Goal: Information Seeking & Learning: Learn about a topic

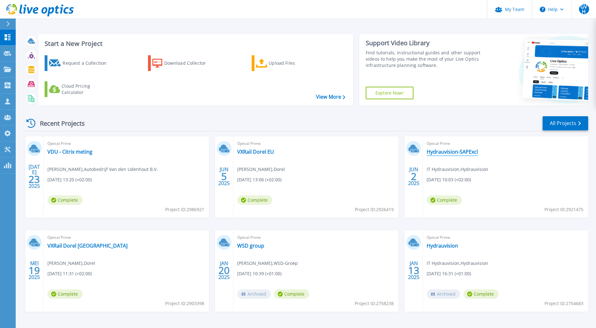
click at [453, 150] on link "Hydrauvision-SAPExcl" at bounding box center [451, 152] width 51 height 6
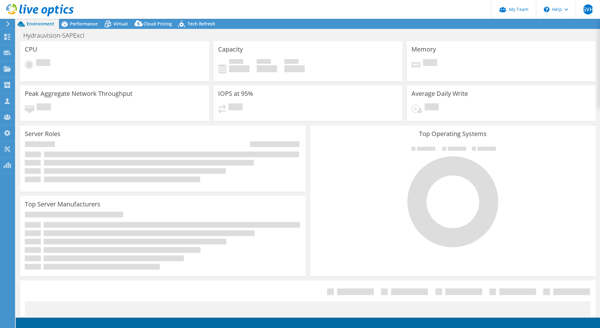
select select "EUFrankfurt"
select select "EUR"
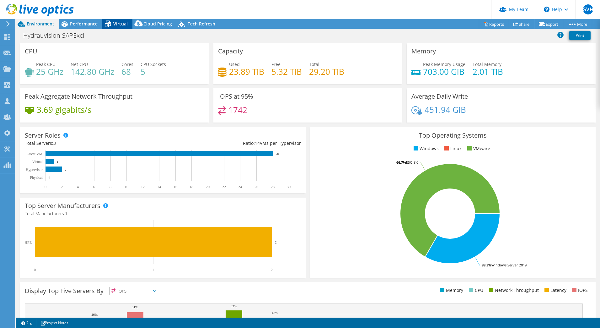
click at [117, 25] on span "Virtual" at bounding box center [120, 24] width 14 height 6
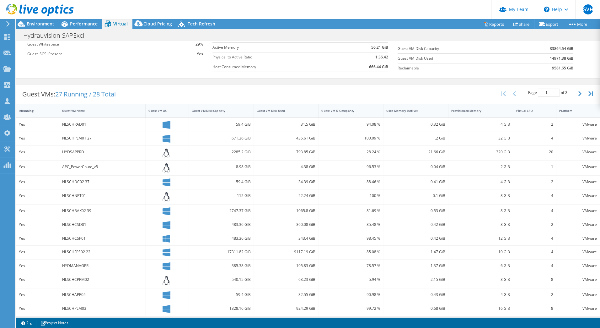
scroll to position [99, 0]
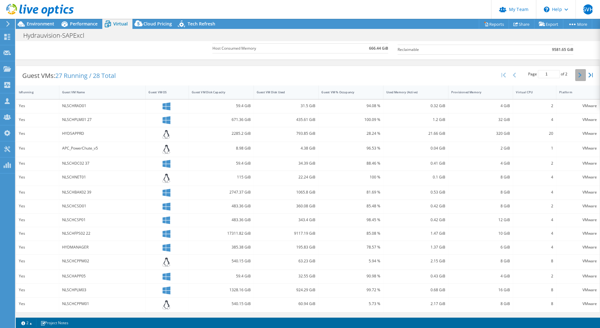
click at [578, 76] on button "button" at bounding box center [581, 75] width 11 height 12
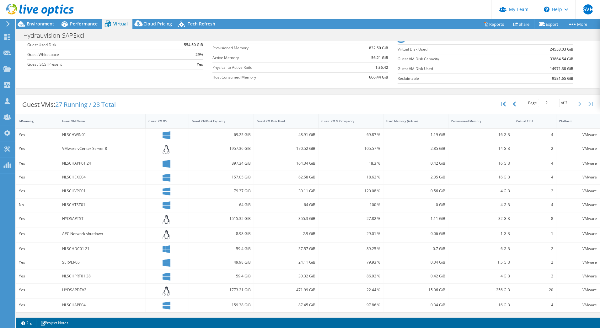
scroll to position [70, 0]
click at [513, 103] on icon "button" at bounding box center [514, 103] width 3 height 5
click at [579, 102] on icon "button" at bounding box center [580, 103] width 3 height 5
click at [510, 107] on button "button" at bounding box center [515, 104] width 11 height 12
type input "1"
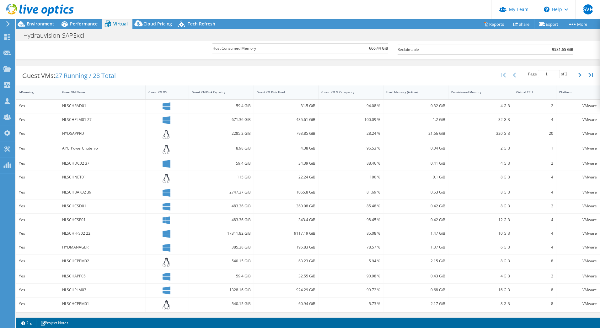
scroll to position [0, 0]
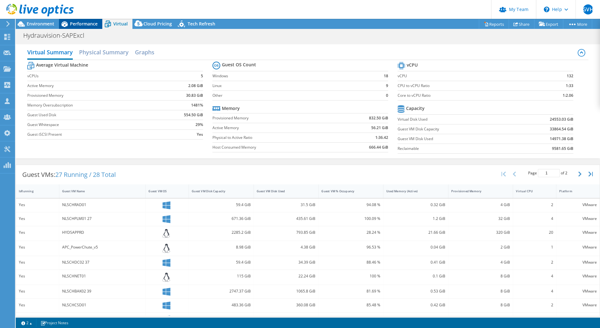
click at [85, 24] on span "Performance" at bounding box center [84, 24] width 28 height 6
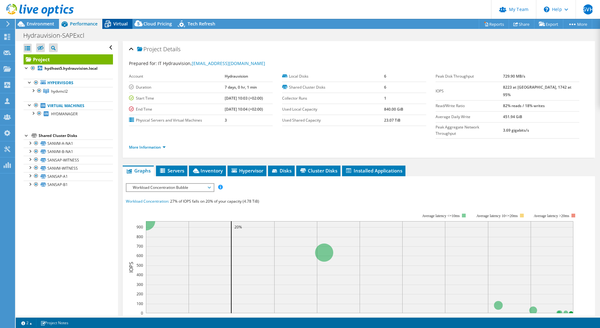
click at [123, 23] on span "Virtual" at bounding box center [120, 24] width 14 height 6
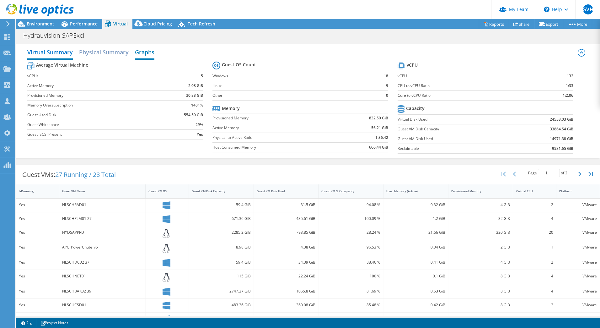
click at [154, 51] on h2 "Graphs" at bounding box center [144, 53] width 19 height 14
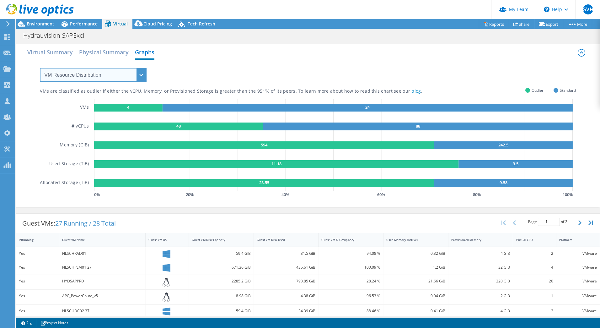
click at [107, 79] on select "VM Resource Distribution Provisioning Contrast Over Provisioning" at bounding box center [93, 75] width 107 height 14
select select "Over Provisioning"
click at [40, 68] on select "VM Resource Distribution Provisioning Contrast Over Provisioning" at bounding box center [93, 75] width 107 height 14
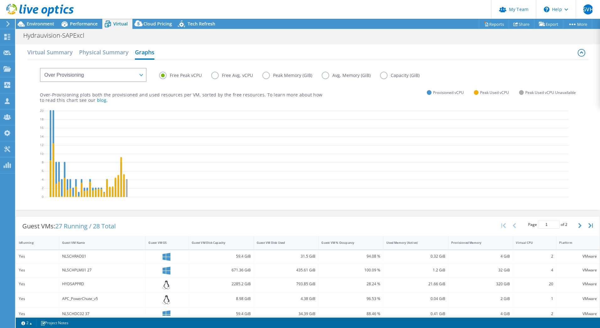
click at [213, 75] on label "Free Avg. vCPU" at bounding box center [236, 76] width 51 height 8
click at [0, 0] on input "Free Avg. vCPU" at bounding box center [0, 0] width 0 height 0
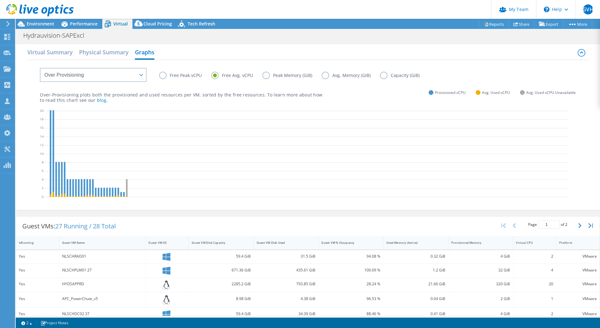
click at [163, 73] on label "Free Peak vCPU" at bounding box center [185, 76] width 52 height 8
click at [0, 0] on input "Free Peak vCPU" at bounding box center [0, 0] width 0 height 0
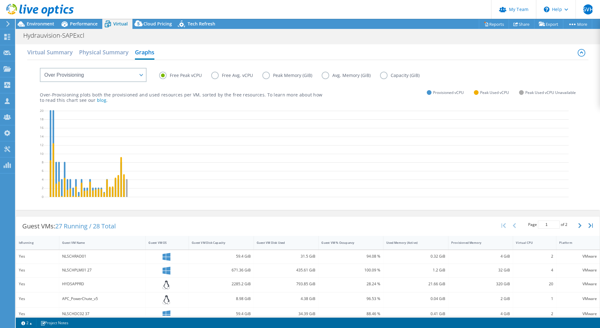
click at [220, 76] on label "Free Avg. vCPU" at bounding box center [236, 76] width 51 height 8
click at [0, 0] on input "Free Avg. vCPU" at bounding box center [0, 0] width 0 height 0
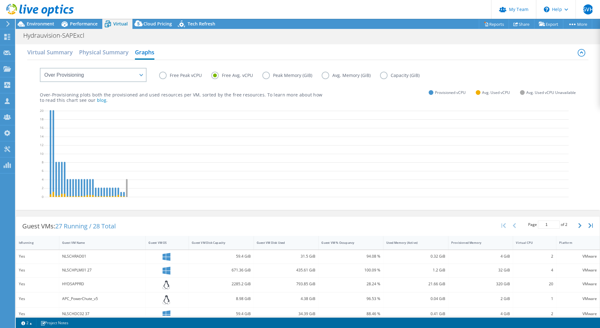
click at [265, 74] on label "Peak Memory (GiB)" at bounding box center [292, 76] width 59 height 8
click at [0, 0] on input "Peak Memory (GiB)" at bounding box center [0, 0] width 0 height 0
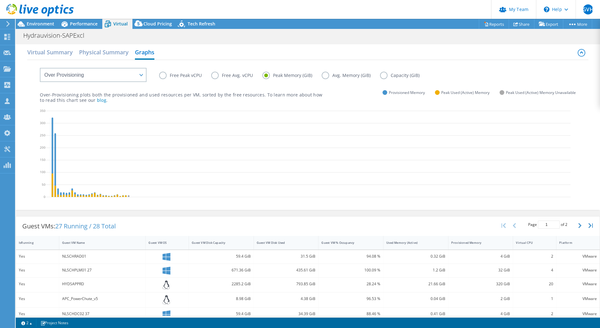
click at [323, 74] on label "Avg. Memory (GiB)" at bounding box center [351, 76] width 58 height 8
click at [0, 0] on input "Avg. Memory (GiB)" at bounding box center [0, 0] width 0 height 0
click at [383, 74] on label "Capacity (GiB)" at bounding box center [404, 76] width 49 height 8
click at [0, 0] on input "Capacity (GiB)" at bounding box center [0, 0] width 0 height 0
click at [324, 77] on label "Avg. Memory (GiB)" at bounding box center [351, 76] width 58 height 8
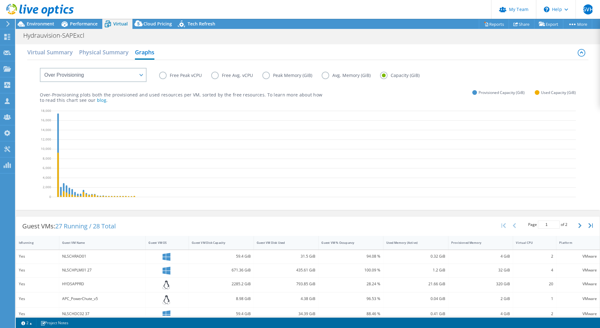
click at [0, 0] on input "Avg. Memory (GiB)" at bounding box center [0, 0] width 0 height 0
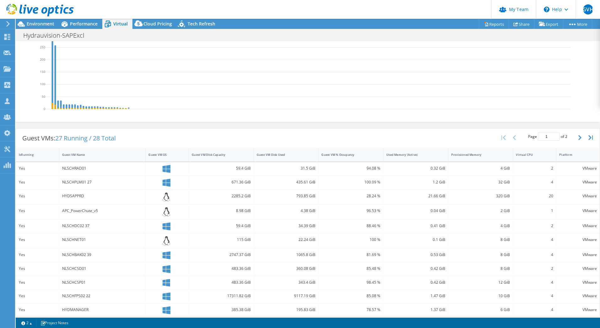
scroll to position [25, 0]
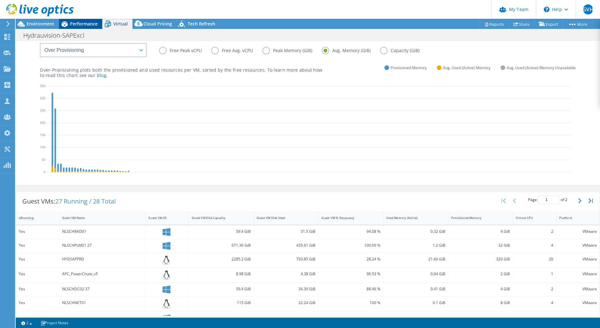
click at [82, 19] on div "Performance" at bounding box center [80, 24] width 43 height 10
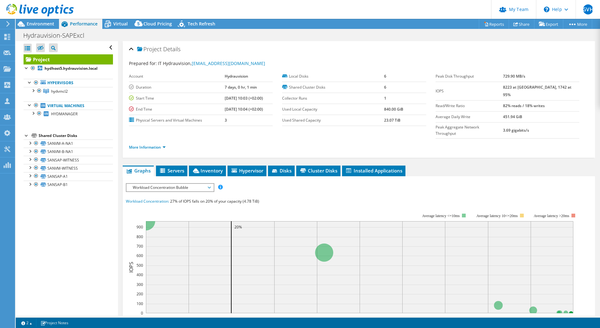
scroll to position [0, 0]
click at [172, 165] on li "Servers" at bounding box center [171, 170] width 31 height 11
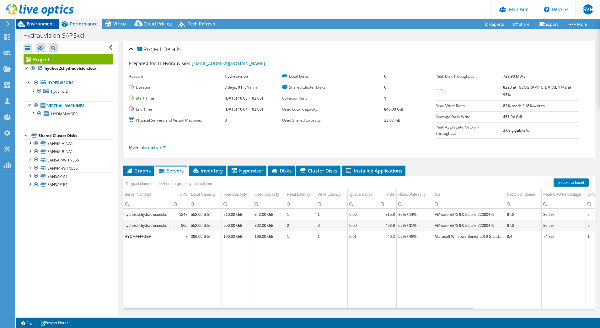
click at [41, 24] on span "Environment" at bounding box center [41, 24] width 28 height 6
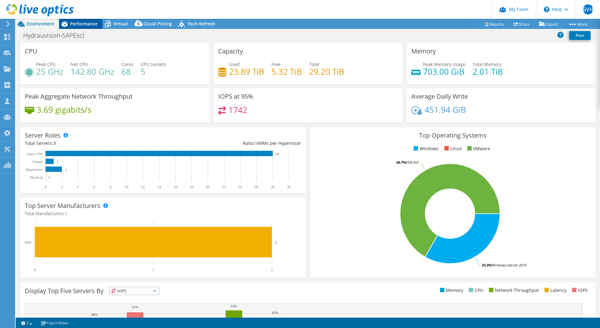
click at [92, 24] on span "Performance" at bounding box center [84, 24] width 28 height 6
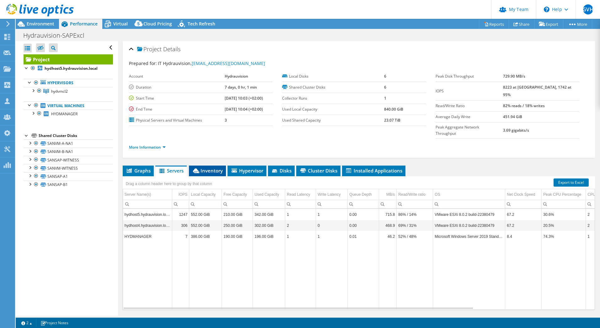
click at [215, 165] on li "Inventory" at bounding box center [207, 170] width 37 height 11
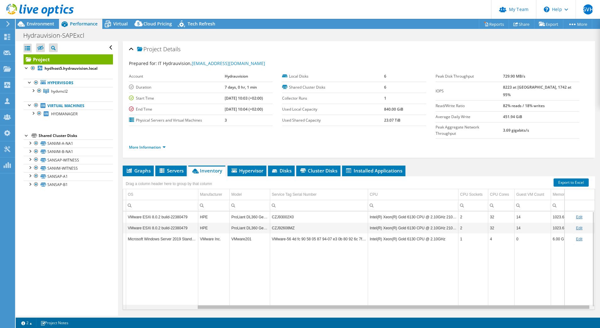
scroll to position [0, 88]
drag, startPoint x: 465, startPoint y: 294, endPoint x: 601, endPoint y: 289, distance: 136.7
click at [600, 289] on html "GVH Partner Team Admin [PERSON_NAME] [PERSON_NAME][EMAIL_ADDRESS][DOMAIN_NAME] …" at bounding box center [300, 164] width 600 height 328
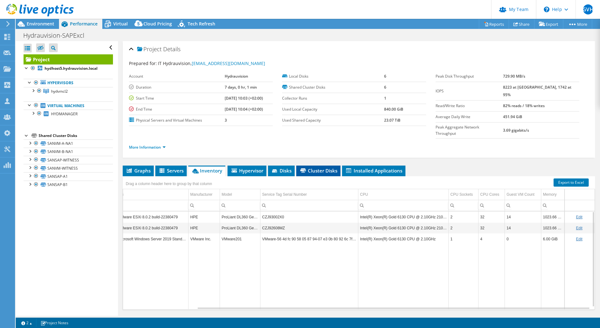
click at [310, 167] on span "Cluster Disks" at bounding box center [319, 170] width 38 height 6
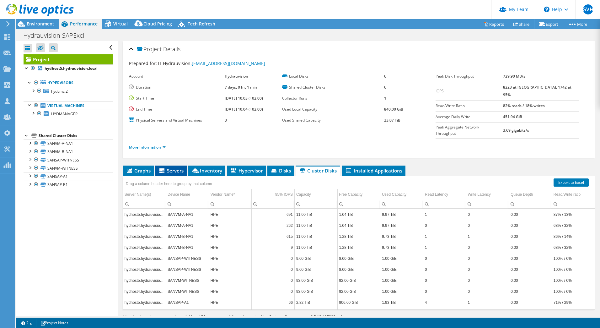
click at [158, 165] on li "Servers" at bounding box center [170, 170] width 31 height 11
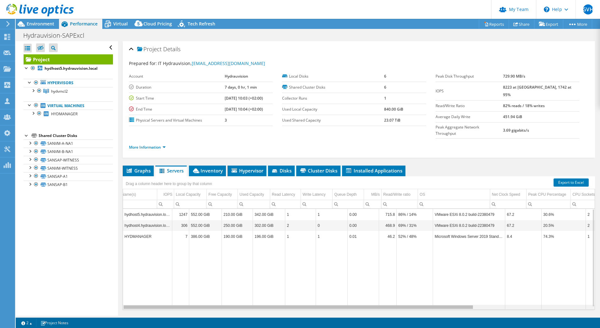
scroll to position [0, 0]
drag, startPoint x: 415, startPoint y: 294, endPoint x: 351, endPoint y: 277, distance: 66.6
click at [351, 277] on body "GVH Partner Team Admin [PERSON_NAME] [PERSON_NAME][EMAIL_ADDRESS][DOMAIN_NAME] …" at bounding box center [300, 164] width 600 height 328
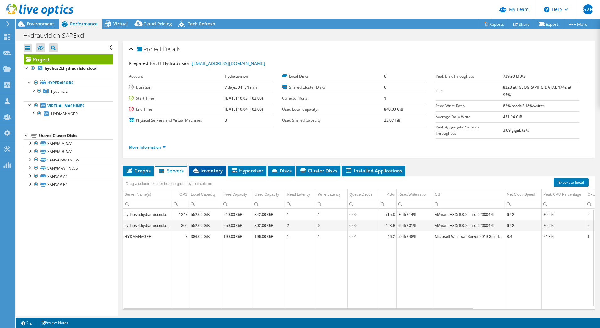
click at [199, 168] on icon at bounding box center [196, 170] width 6 height 5
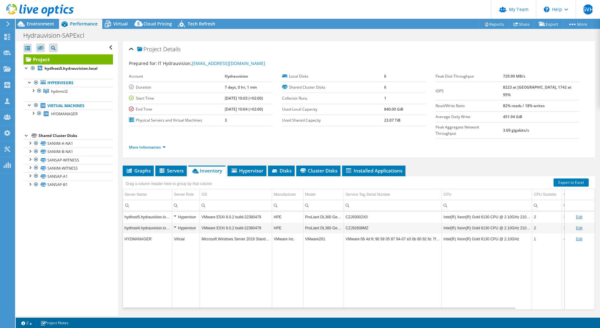
click at [142, 144] on li "More Information" at bounding box center [149, 147] width 41 height 7
click at [143, 144] on link "More Information" at bounding box center [147, 146] width 37 height 5
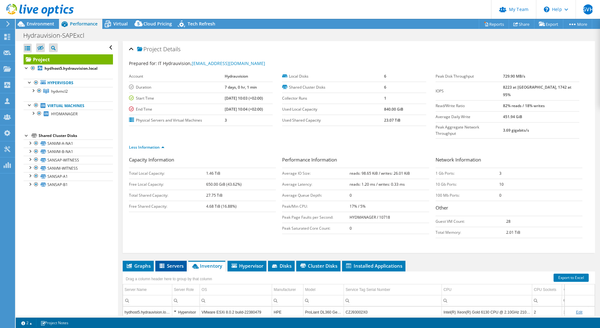
click at [172, 263] on span "Servers" at bounding box center [171, 266] width 25 height 6
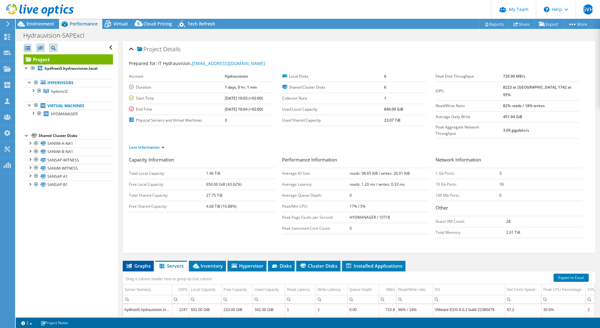
click at [139, 263] on span "Graphs" at bounding box center [138, 266] width 25 height 6
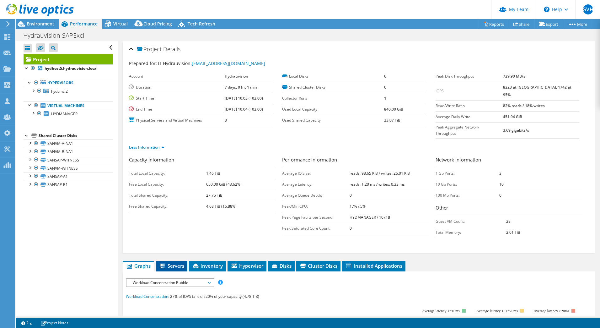
click at [173, 263] on span "Servers" at bounding box center [171, 266] width 25 height 6
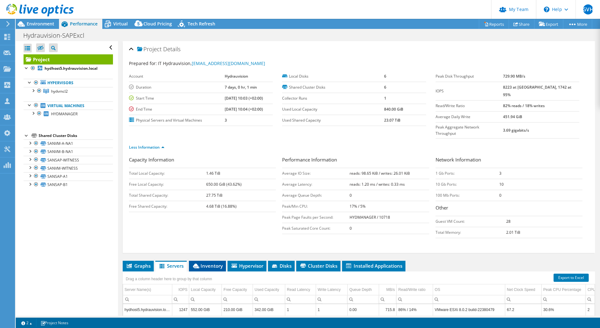
click at [194, 261] on li "Inventory" at bounding box center [207, 266] width 37 height 11
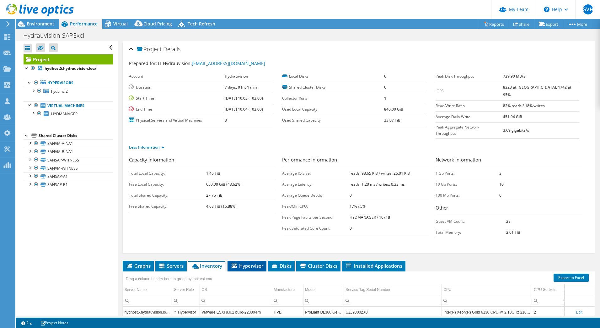
click at [248, 261] on li "Hypervisor" at bounding box center [247, 266] width 39 height 11
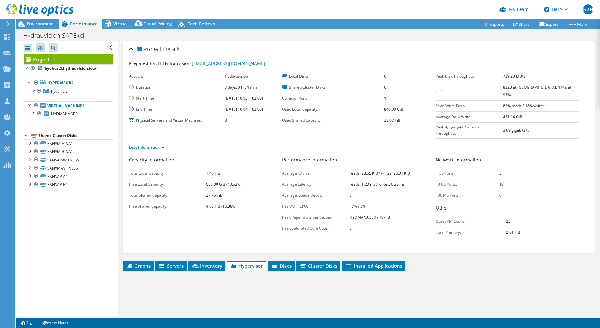
click at [296, 261] on ul "Graphs Servers Inventory Hypervisor Disks Cluster Disks Installed Applications" at bounding box center [359, 266] width 473 height 11
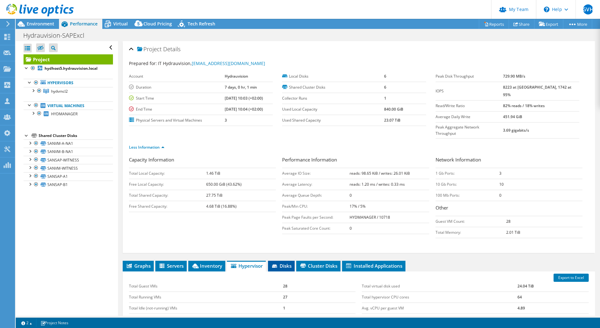
click at [283, 263] on span "Disks" at bounding box center [281, 266] width 20 height 6
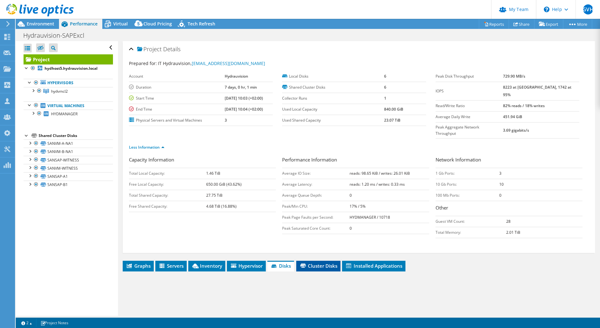
click at [317, 263] on span "Cluster Disks" at bounding box center [319, 266] width 38 height 6
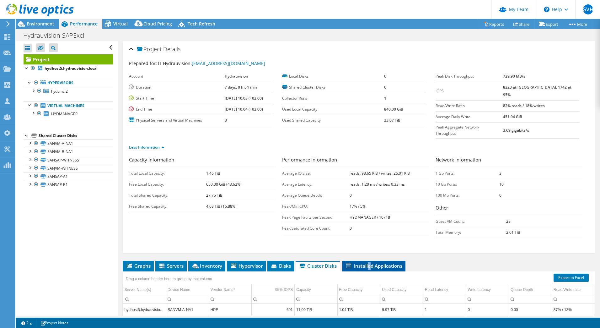
click at [370, 263] on span "Installed Applications" at bounding box center [373, 266] width 57 height 6
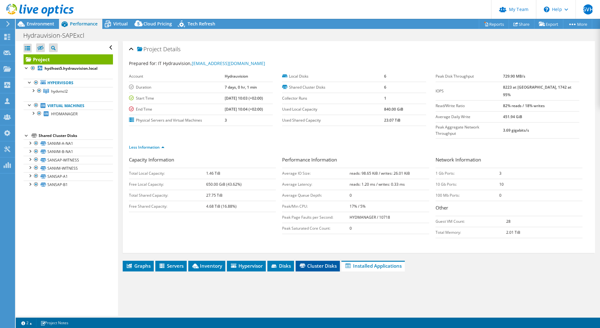
click at [315, 263] on span "Cluster Disks" at bounding box center [318, 266] width 38 height 6
drag, startPoint x: 290, startPoint y: 251, endPoint x: 271, endPoint y: 251, distance: 19.5
click at [290, 263] on span "Disks" at bounding box center [281, 266] width 20 height 6
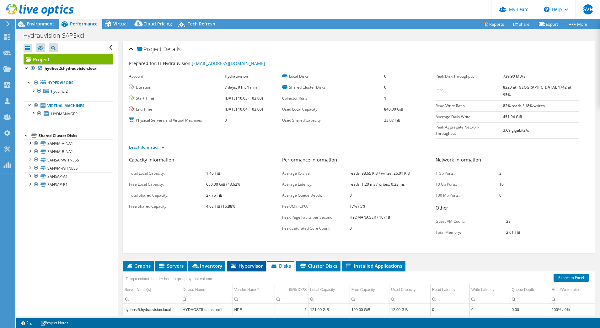
click at [237, 263] on span "Hypervisor" at bounding box center [246, 266] width 33 height 6
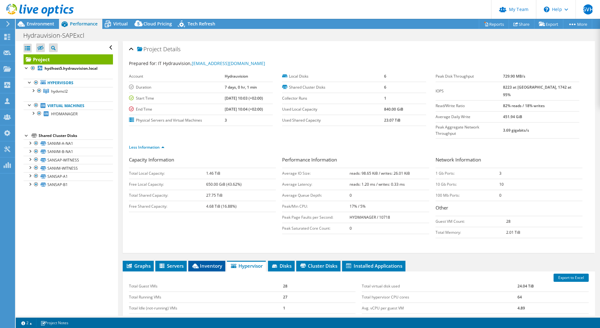
click at [217, 263] on span "Inventory" at bounding box center [207, 266] width 31 height 6
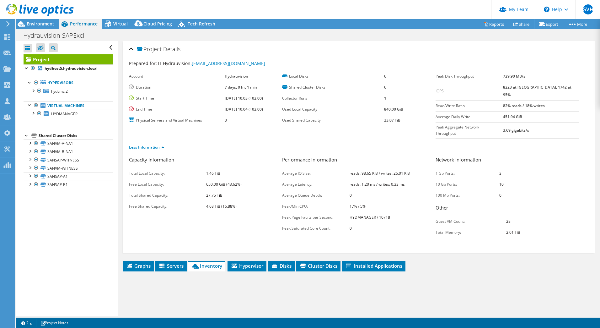
click at [173, 245] on div "Project Details Prepared for: IT Hydrauvision, [EMAIL_ADDRESS][DOMAIN_NAME] Acc…" at bounding box center [359, 235] width 482 height 388
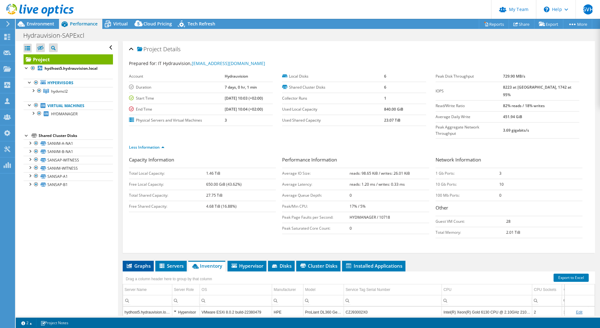
click at [146, 261] on li "Graphs" at bounding box center [138, 266] width 31 height 11
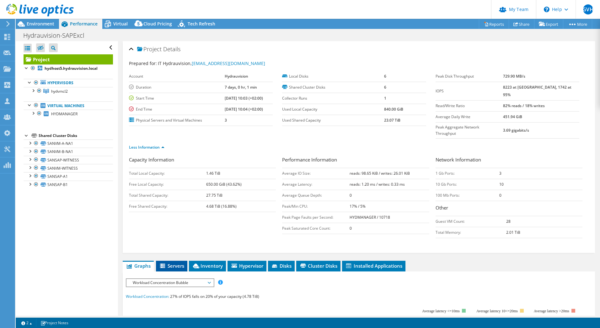
click at [159, 261] on li "Servers" at bounding box center [171, 266] width 31 height 11
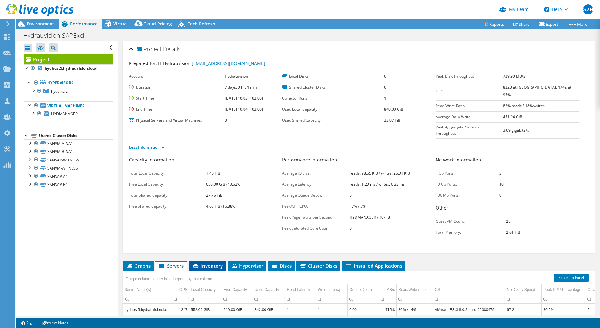
click at [217, 263] on span "Inventory" at bounding box center [207, 266] width 31 height 6
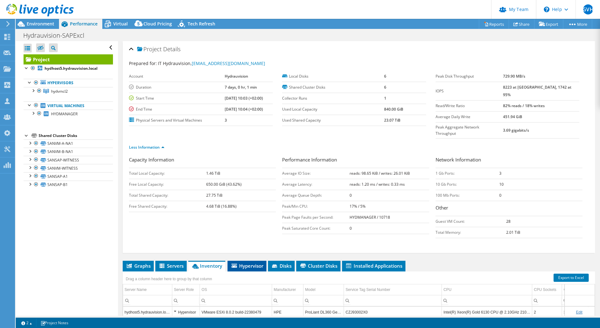
drag, startPoint x: 246, startPoint y: 254, endPoint x: 263, endPoint y: 256, distance: 17.7
click at [247, 263] on span "Hypervisor" at bounding box center [247, 266] width 33 height 6
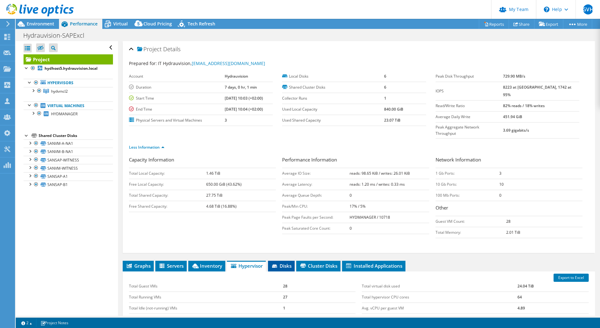
click at [289, 261] on li "Disks" at bounding box center [281, 266] width 27 height 11
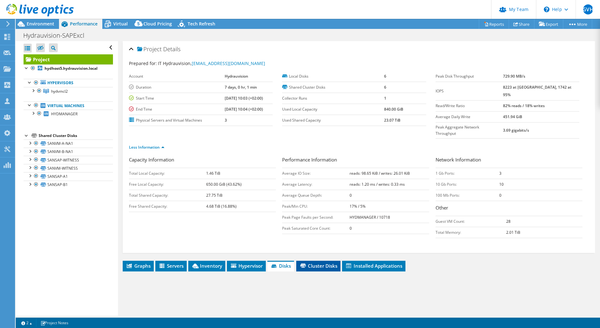
click at [305, 263] on span "Cluster Disks" at bounding box center [319, 266] width 38 height 6
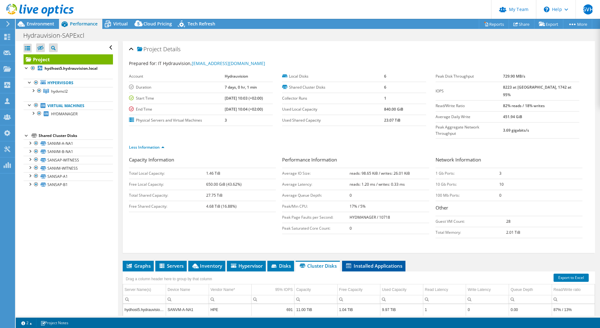
click at [355, 263] on span "Installed Applications" at bounding box center [373, 266] width 57 height 6
